Goal: Find specific page/section: Locate item on page

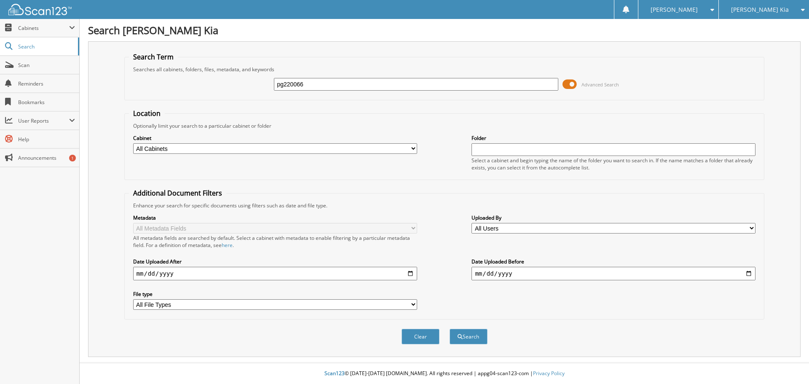
type input "pg220066"
click at [450, 329] on button "Search" at bounding box center [469, 337] width 38 height 16
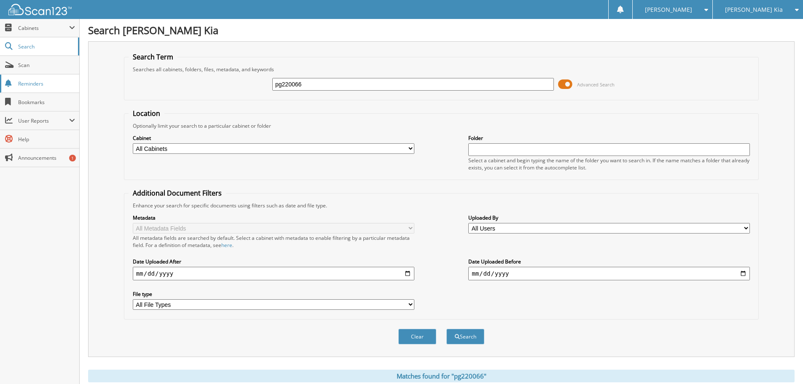
drag, startPoint x: 332, startPoint y: 84, endPoint x: 69, endPoint y: 83, distance: 262.9
type input "PG220066"
click at [446, 329] on button "Search" at bounding box center [465, 337] width 38 height 16
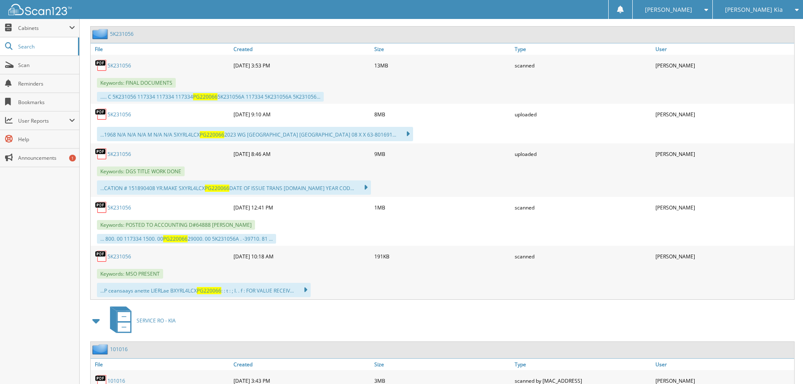
scroll to position [421, 0]
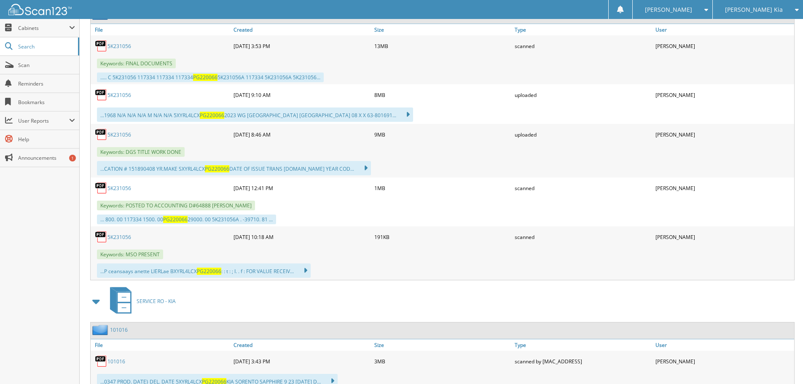
click at [128, 185] on link "5K231056" at bounding box center [119, 188] width 24 height 7
click at [36, 70] on link "Scan" at bounding box center [39, 65] width 79 height 18
